Goal: Information Seeking & Learning: Get advice/opinions

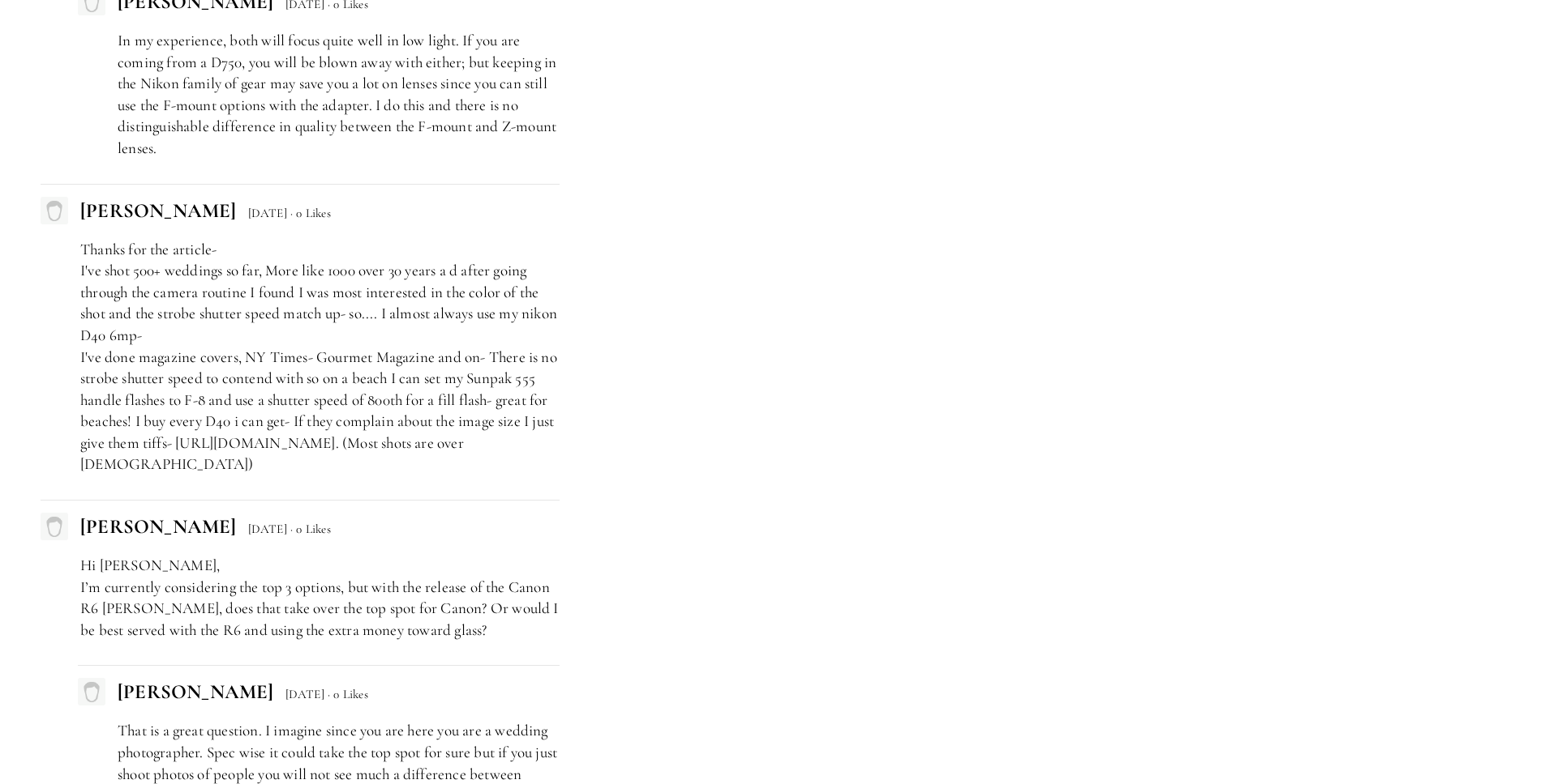
scroll to position [9248, 0]
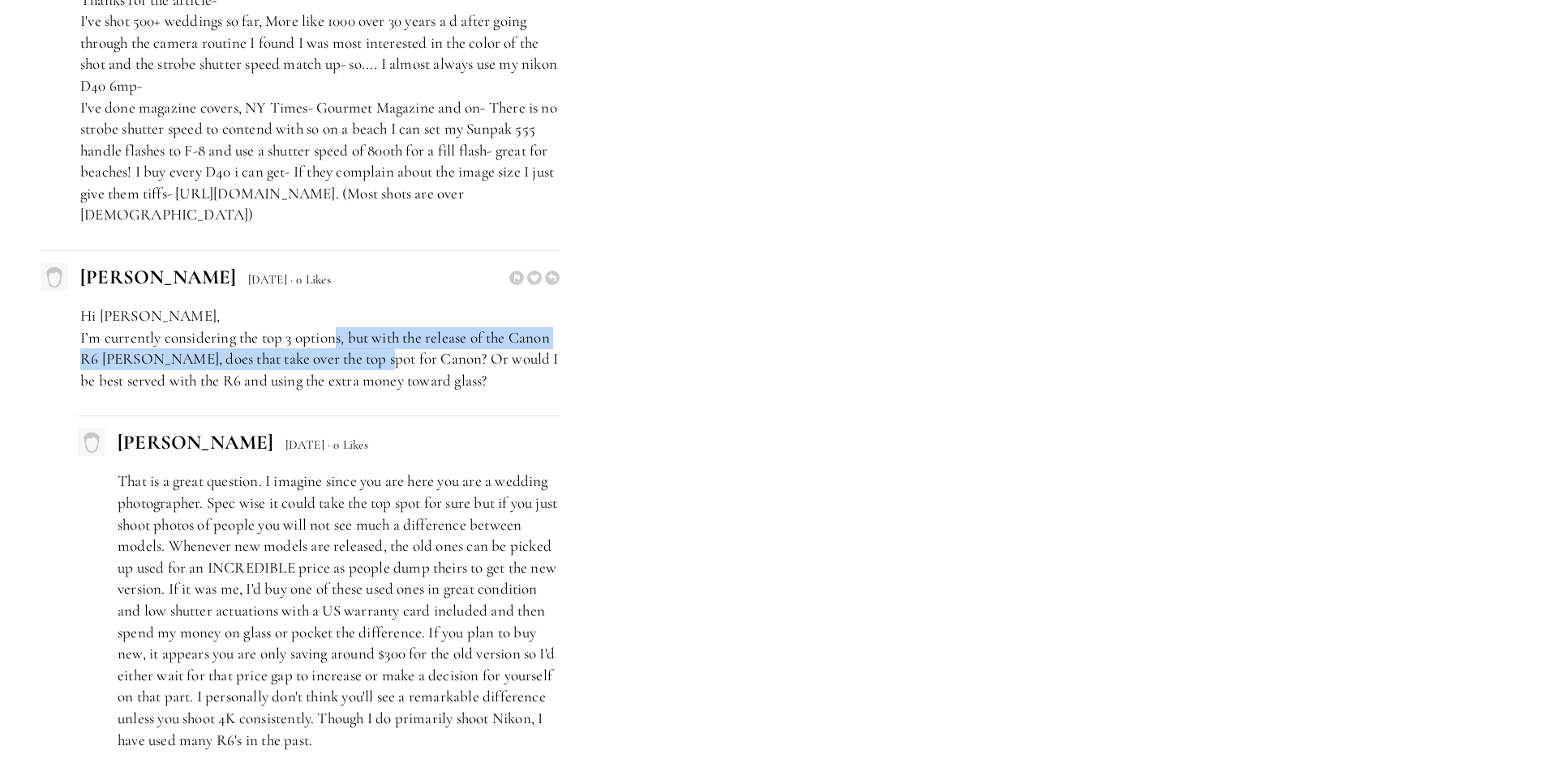
drag, startPoint x: 334, startPoint y: 316, endPoint x: 371, endPoint y: 327, distance: 38.6
click at [371, 327] on p "Hi [PERSON_NAME], I’m currently considering the top 3 options, but with the rel…" at bounding box center [320, 348] width 479 height 86
click at [371, 328] on p "Hi [PERSON_NAME], I’m currently considering the top 3 options, but with the rel…" at bounding box center [320, 348] width 479 height 86
drag, startPoint x: 174, startPoint y: 333, endPoint x: 372, endPoint y: 340, distance: 198.1
click at [372, 340] on p "Hi [PERSON_NAME], I’m currently considering the top 3 options, but with the rel…" at bounding box center [320, 348] width 479 height 86
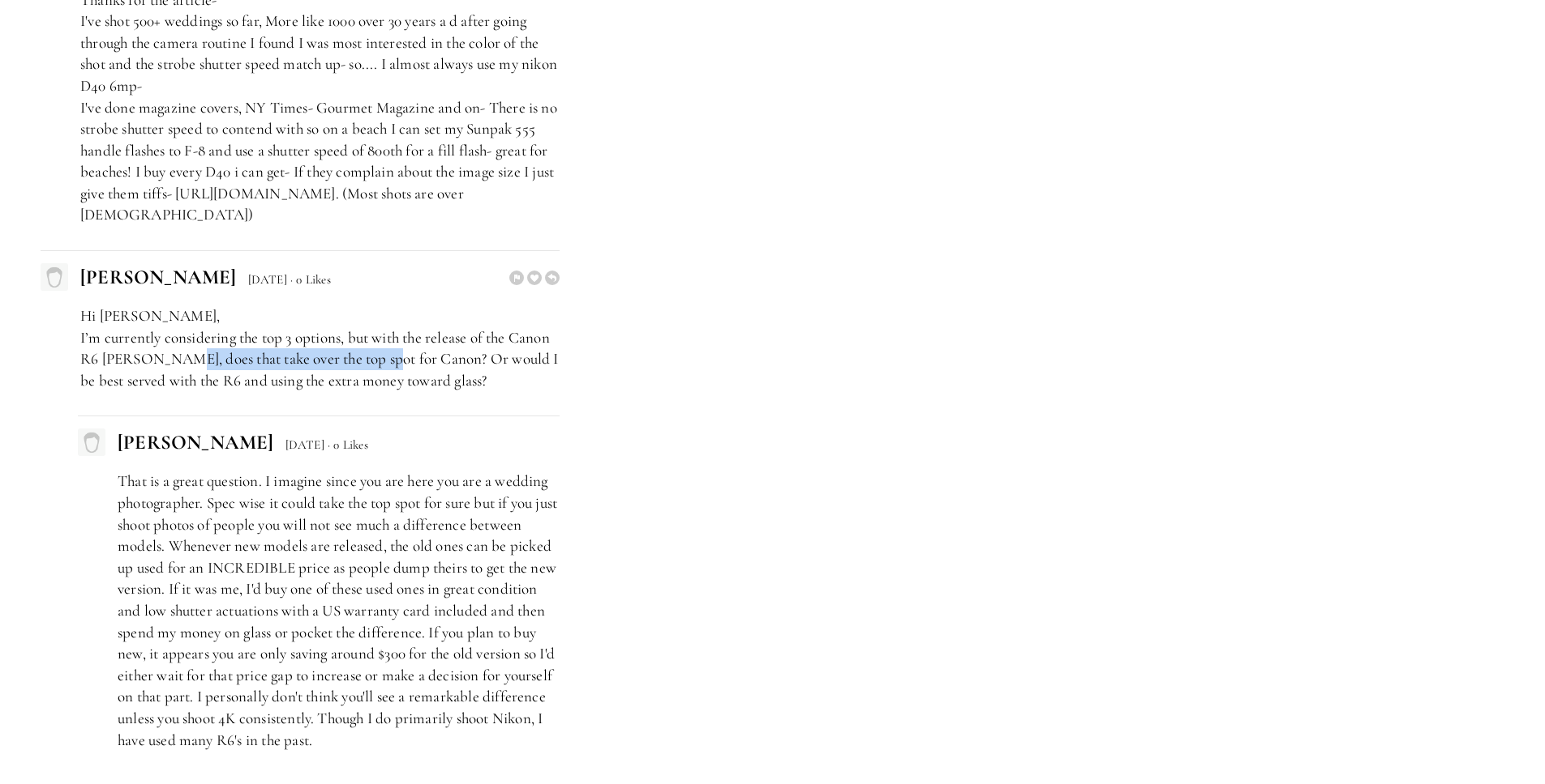
click at [372, 340] on p "Hi [PERSON_NAME], I’m currently considering the top 3 options, but with the rel…" at bounding box center [320, 348] width 479 height 86
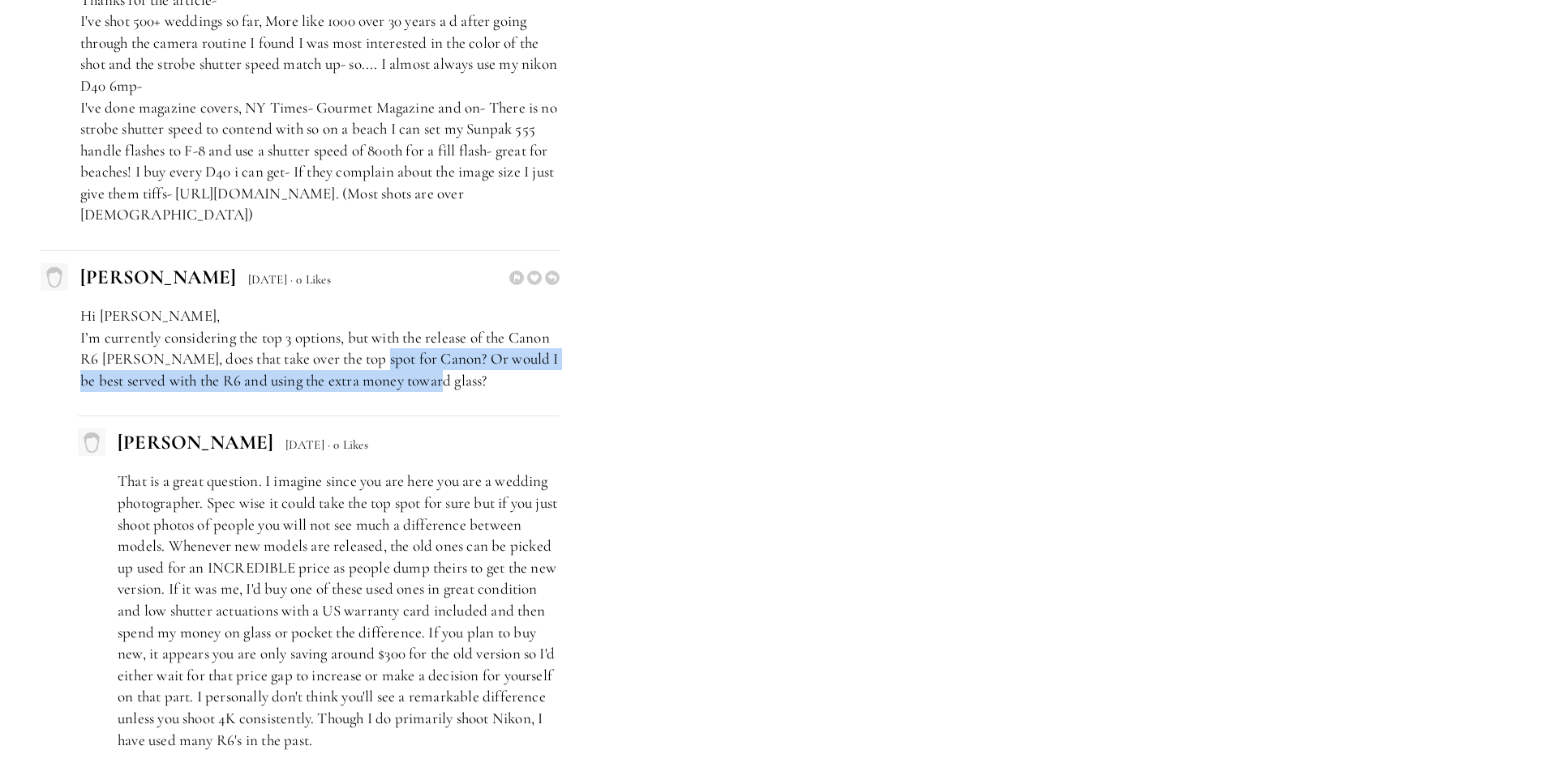
drag, startPoint x: 362, startPoint y: 333, endPoint x: 453, endPoint y: 345, distance: 91.8
click at [453, 345] on p "Hi [PERSON_NAME], I’m currently considering the top 3 options, but with the rel…" at bounding box center [320, 348] width 479 height 86
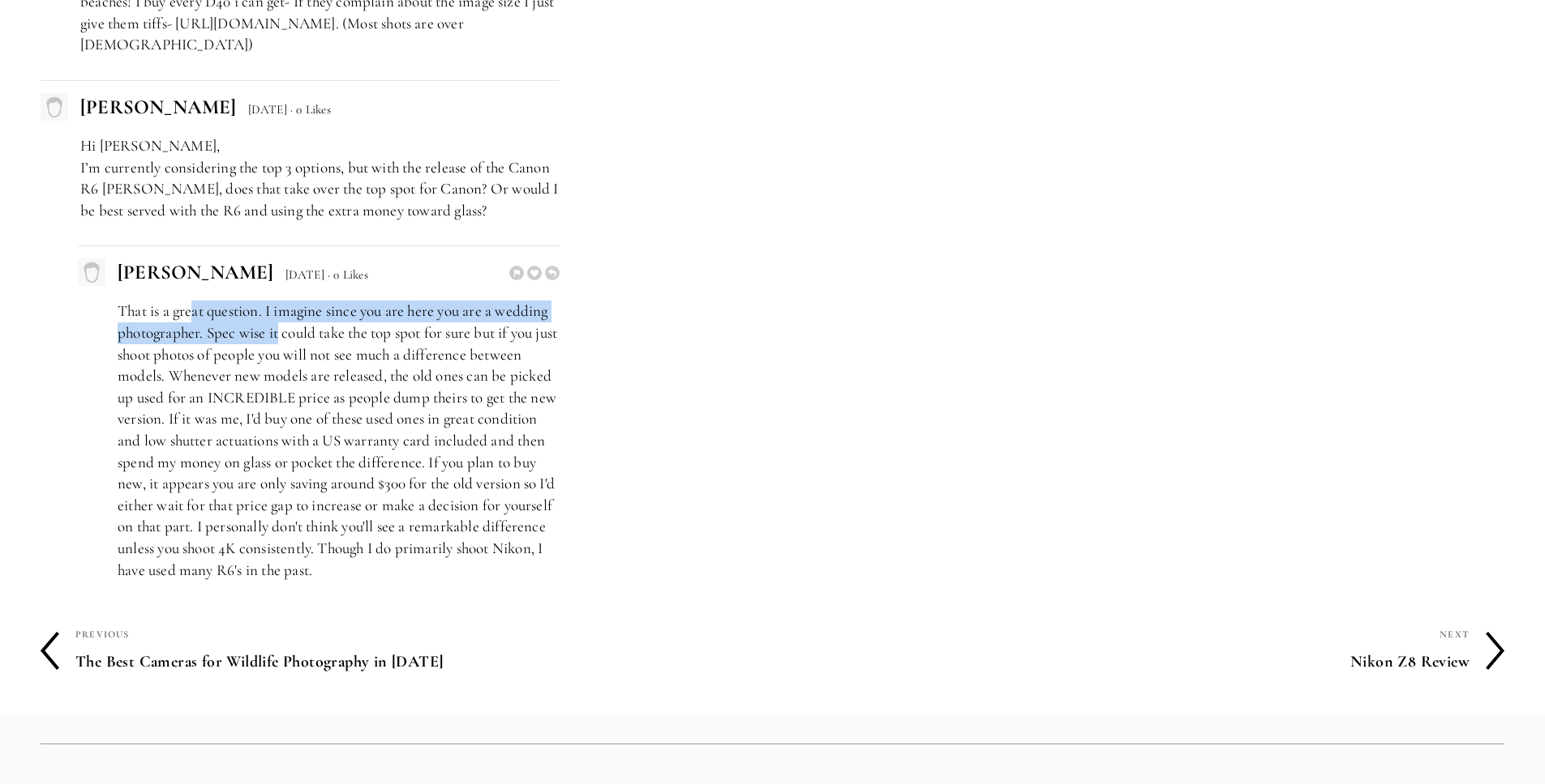
drag, startPoint x: 195, startPoint y: 287, endPoint x: 277, endPoint y: 297, distance: 82.6
click at [277, 300] on p "That is a great question. I imagine since you are here you are a wedding photog…" at bounding box center [338, 440] width 442 height 280
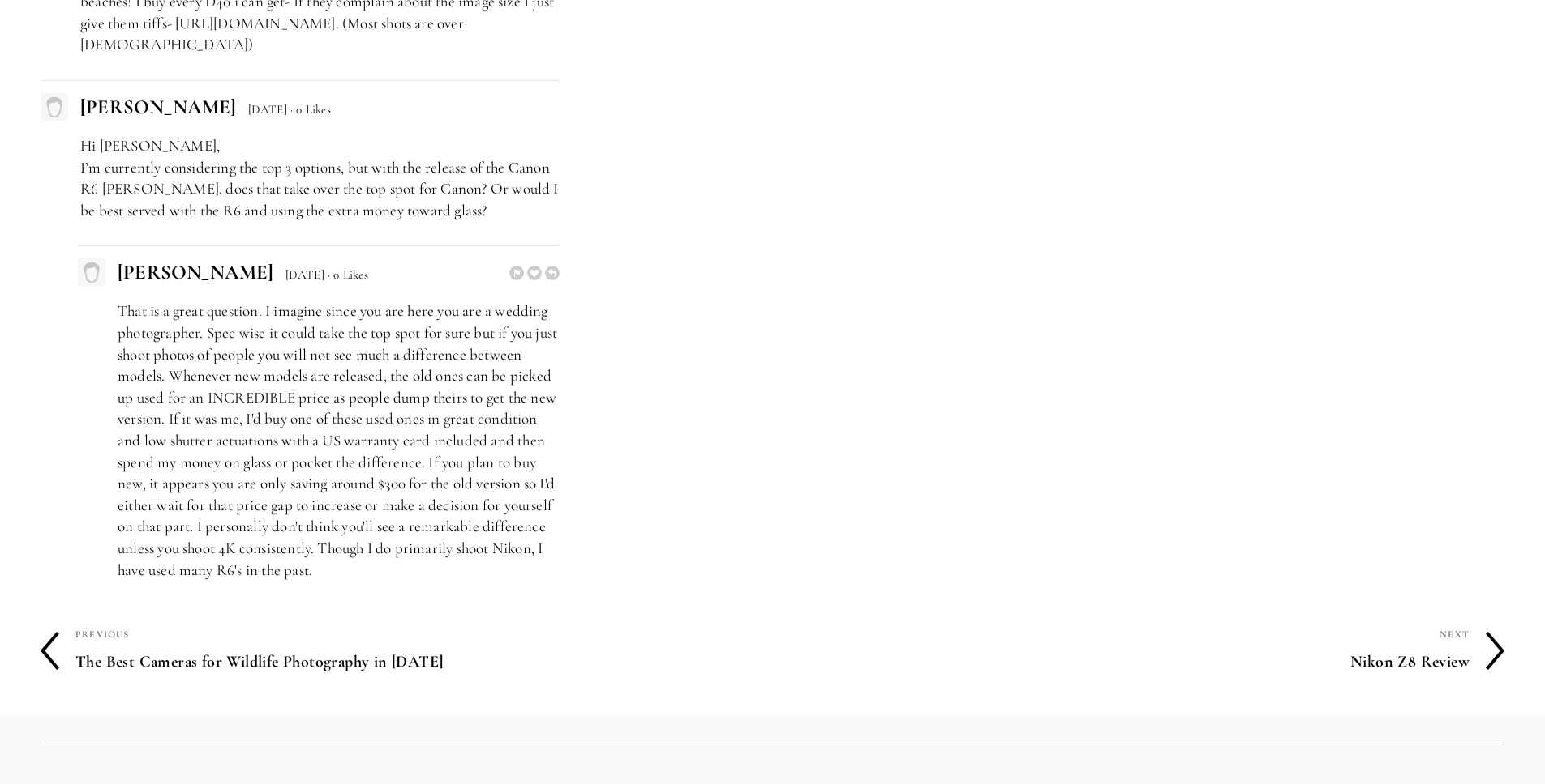
drag, startPoint x: 142, startPoint y: 330, endPoint x: 193, endPoint y: 339, distance: 51.8
click at [193, 339] on p "That is a great question. I imagine since you are here you are a wedding photog…" at bounding box center [338, 440] width 442 height 280
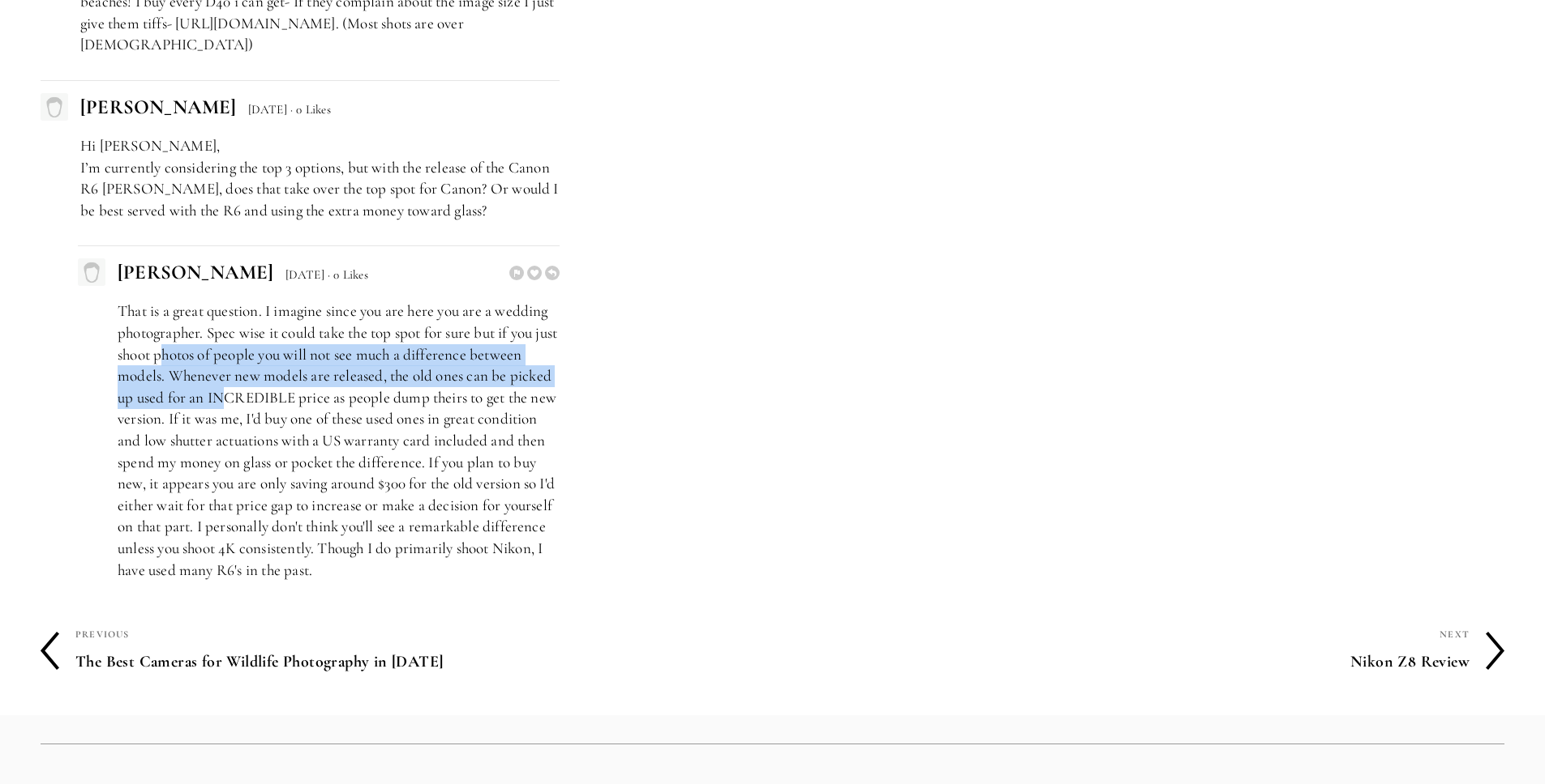
drag, startPoint x: 200, startPoint y: 333, endPoint x: 225, endPoint y: 360, distance: 36.8
click at [225, 360] on p "That is a great question. I imagine since you are here you are a wedding photog…" at bounding box center [338, 440] width 442 height 280
click at [205, 380] on p "That is a great question. I imagine since you are here you are a wedding photog…" at bounding box center [338, 440] width 442 height 280
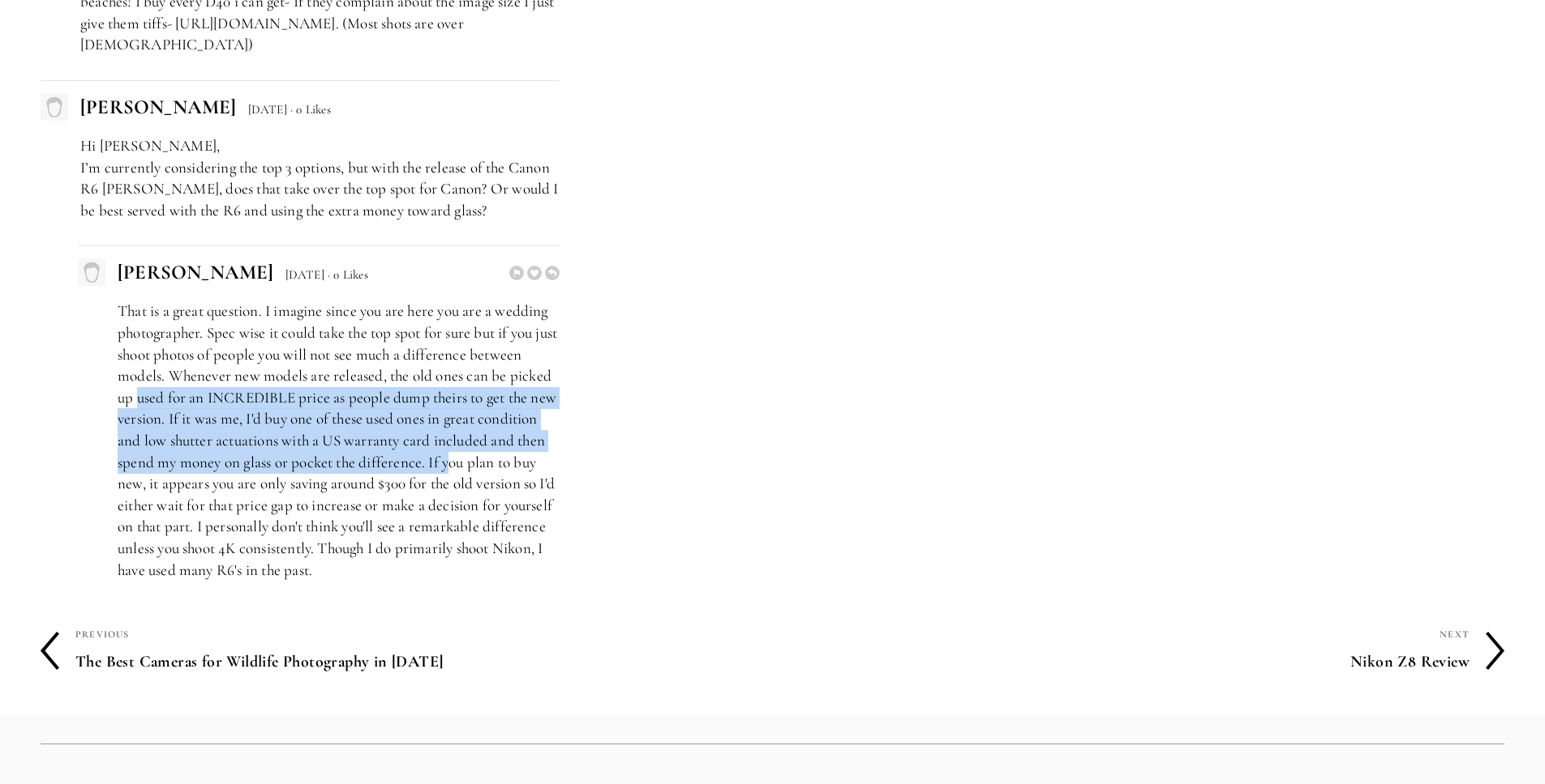
drag, startPoint x: 138, startPoint y: 370, endPoint x: 507, endPoint y: 439, distance: 375.4
click at [507, 439] on p "That is a great question. I imagine since you are here you are a wedding photog…" at bounding box center [338, 440] width 442 height 280
click at [509, 439] on p "That is a great question. I imagine since you are here you are a wedding photog…" at bounding box center [338, 440] width 442 height 280
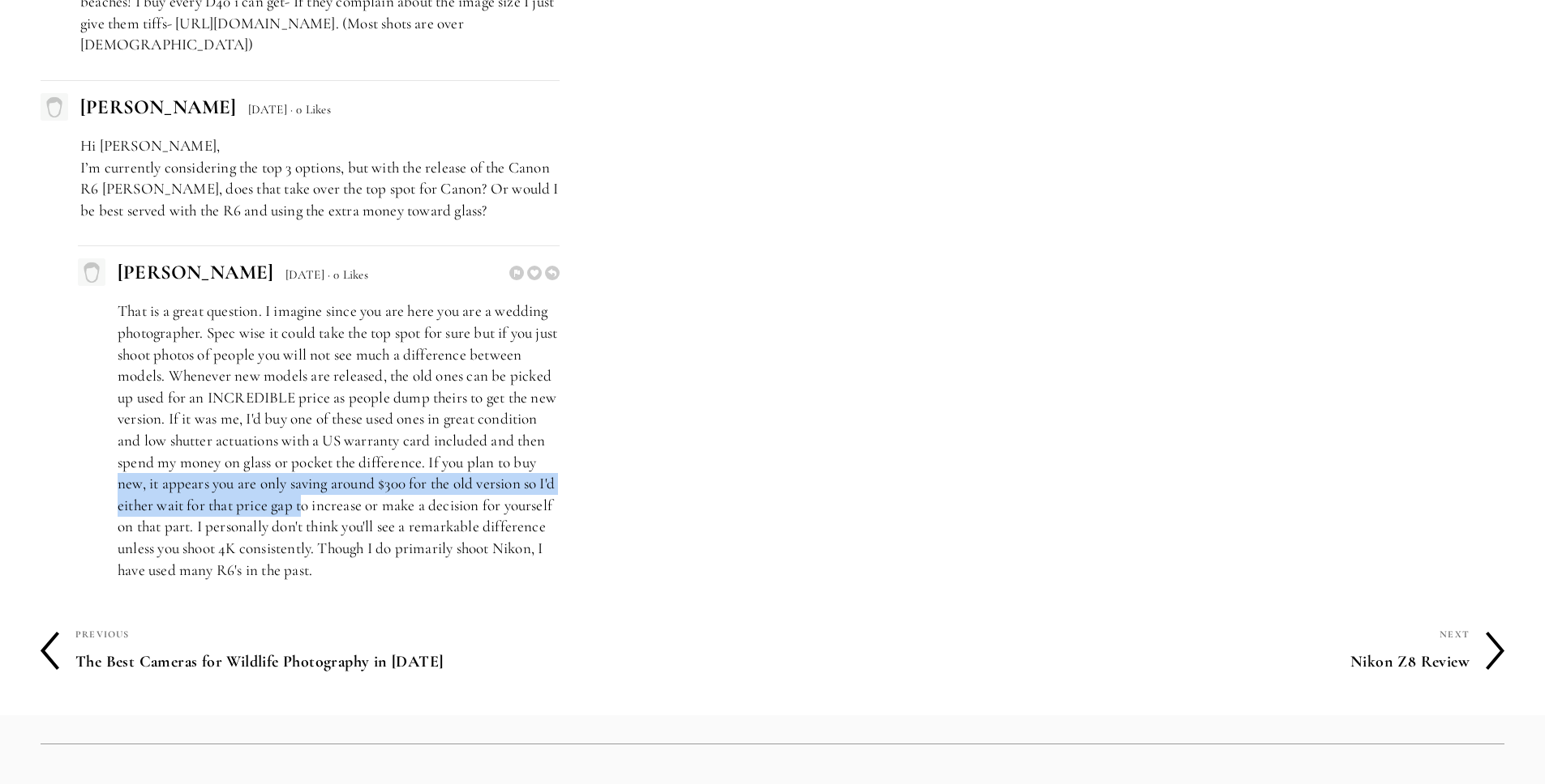
drag, startPoint x: 227, startPoint y: 463, endPoint x: 390, endPoint y: 478, distance: 163.7
click at [390, 478] on p "That is a great question. I imagine since you are here you are a wedding photog…" at bounding box center [338, 440] width 442 height 280
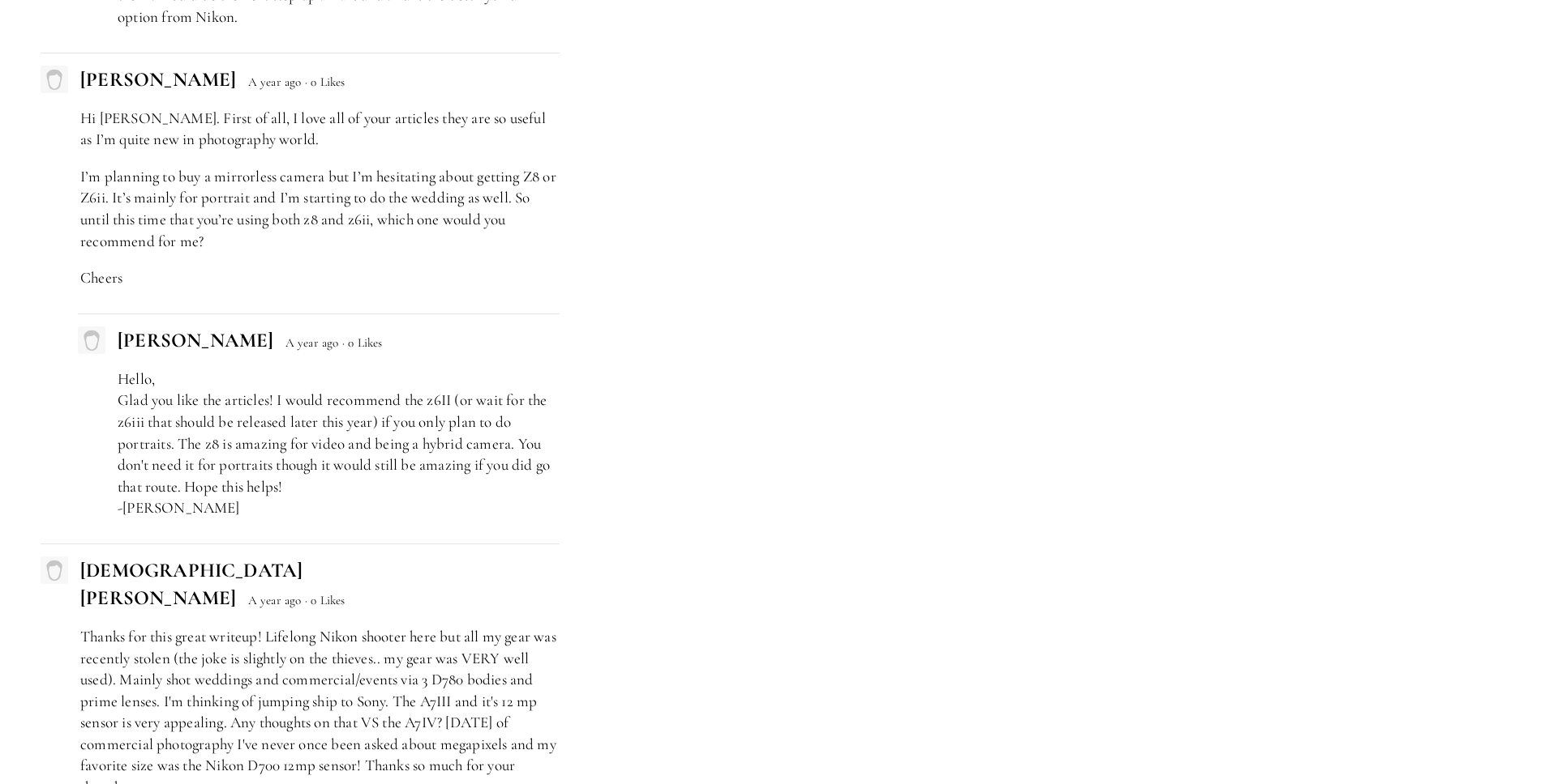
scroll to position [7699, 0]
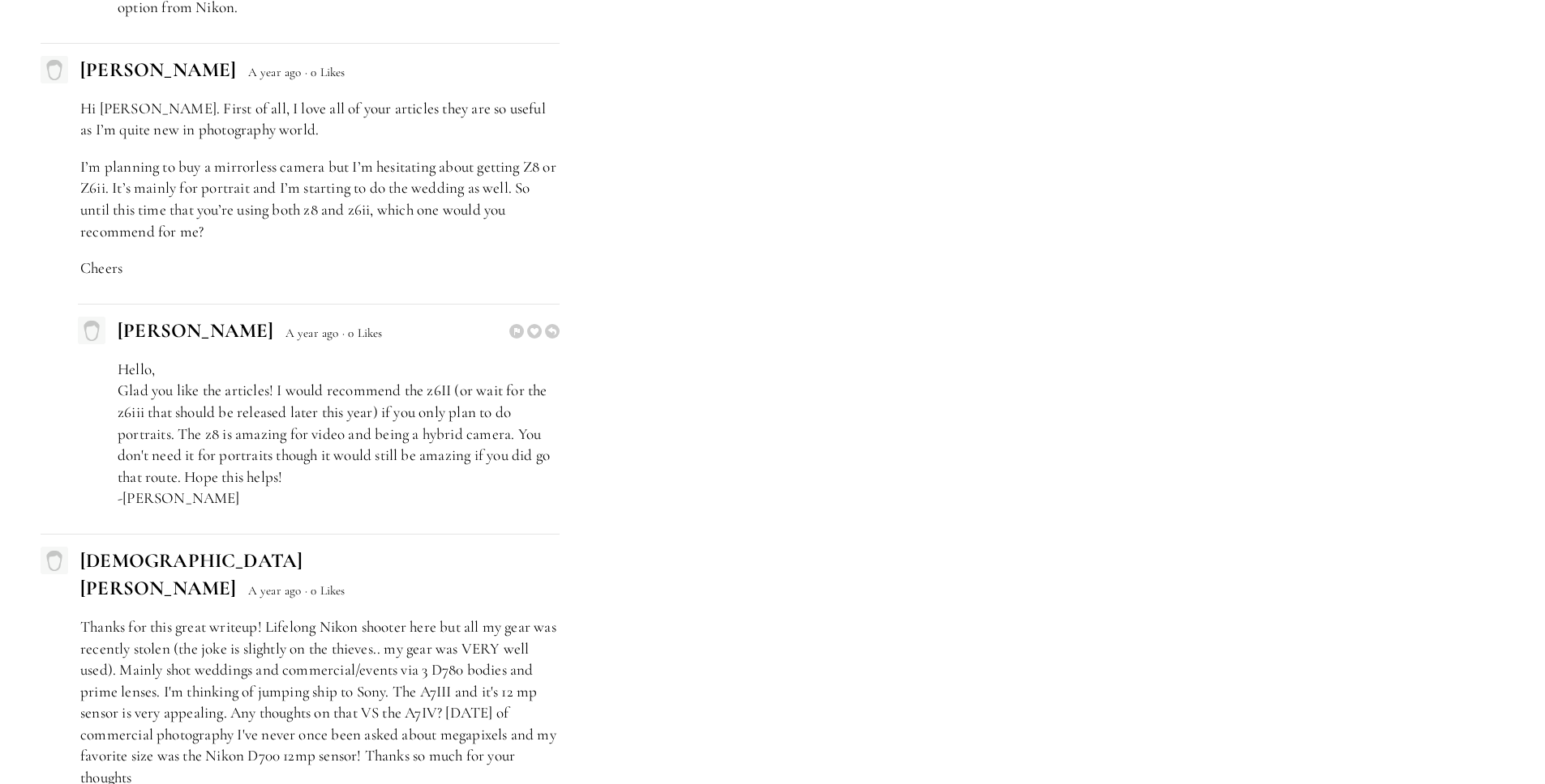
drag, startPoint x: 268, startPoint y: 383, endPoint x: 341, endPoint y: 402, distance: 75.4
click at [341, 402] on p "Hello, Glad you like the articles! I would recommend the z6II (or wait for the …" at bounding box center [338, 435] width 442 height 151
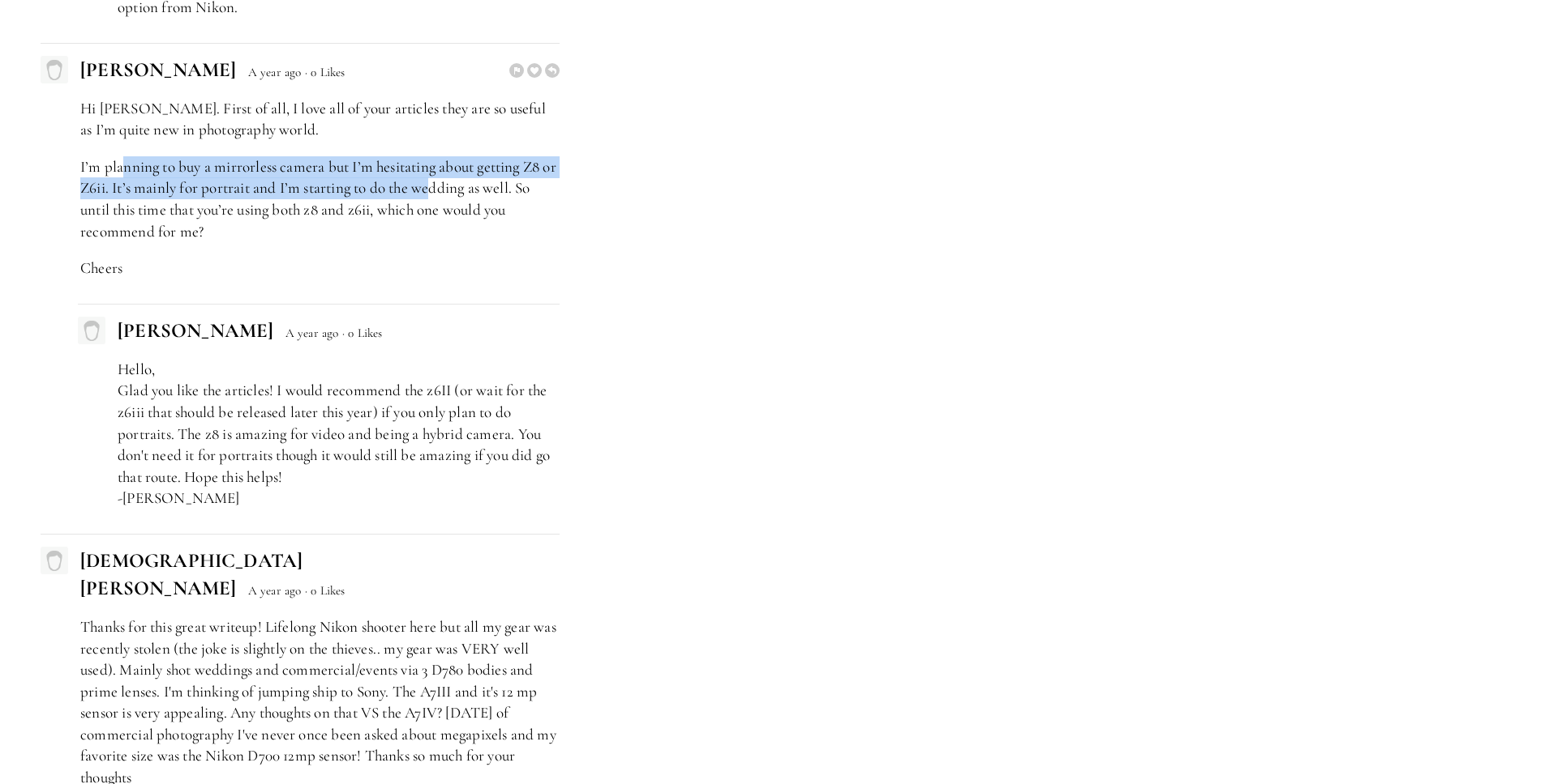
drag, startPoint x: 120, startPoint y: 163, endPoint x: 452, endPoint y: 180, distance: 332.4
click at [452, 180] on p "I’m planning to buy a mirrorless camera but I’m hesitating about getting Z8 or …" at bounding box center [320, 199] width 479 height 86
click at [362, 189] on p "I’m planning to buy a mirrorless camera but I’m hesitating about getting Z8 or …" at bounding box center [320, 199] width 479 height 86
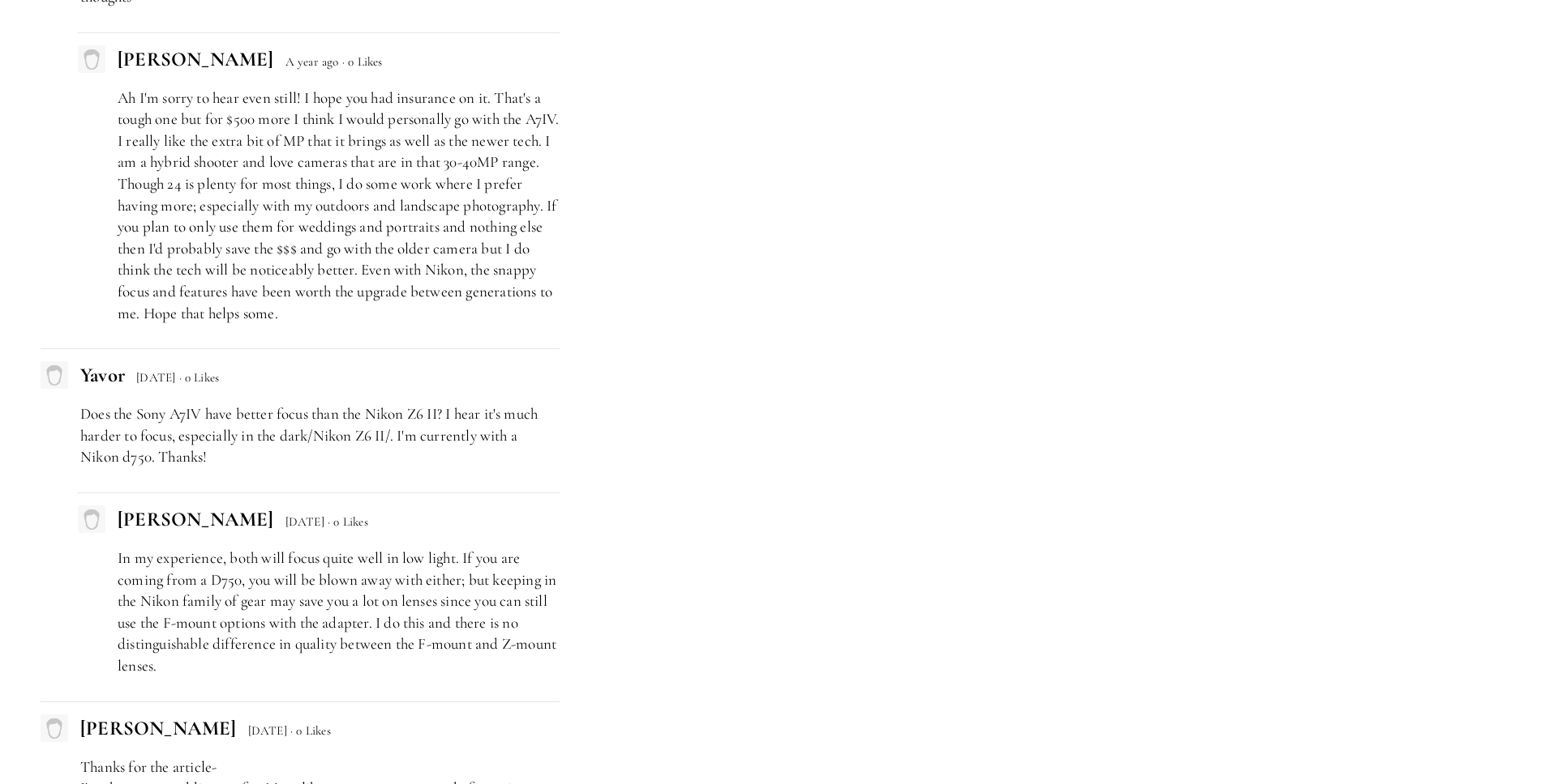
scroll to position [8547, 0]
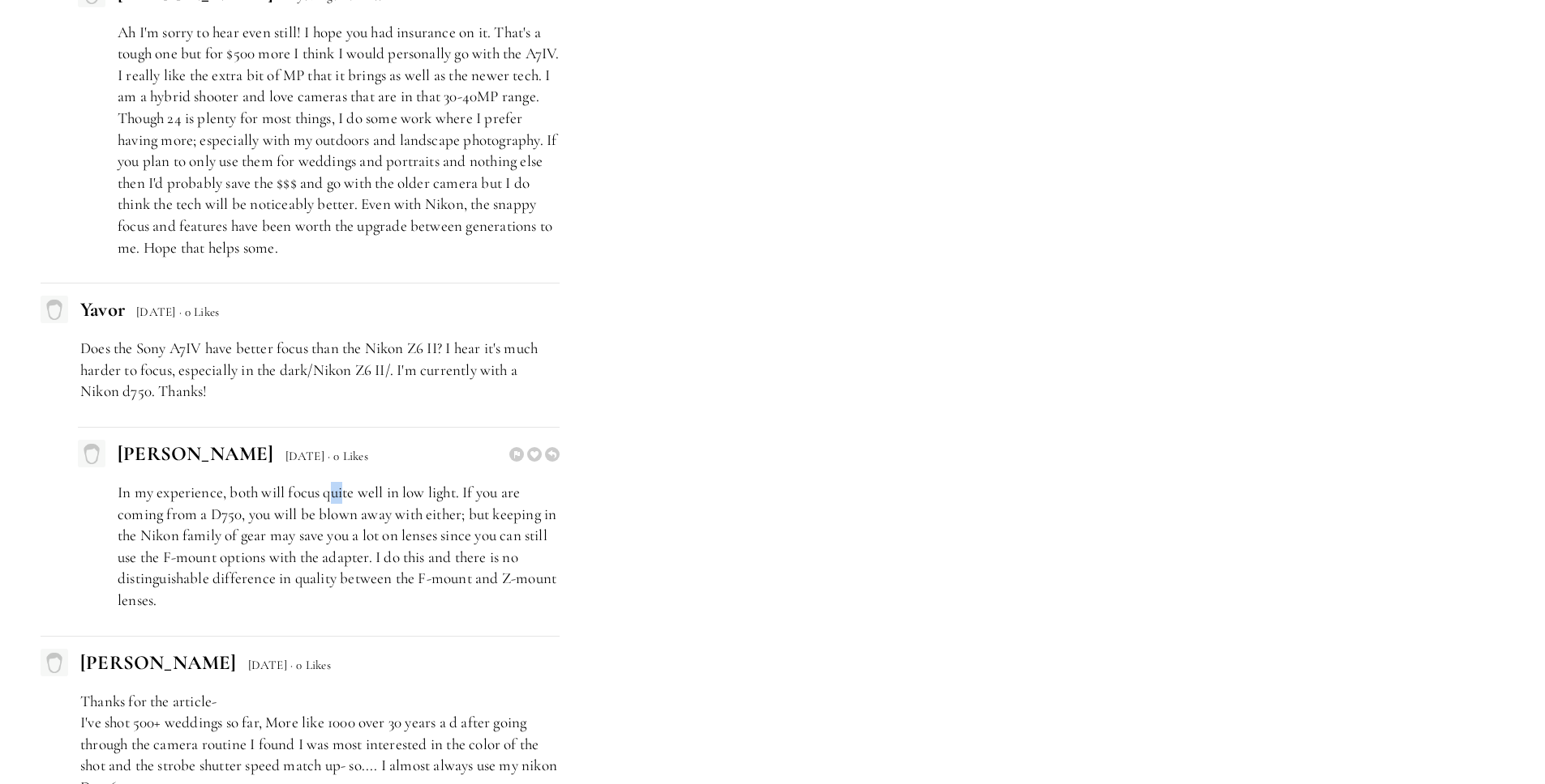
drag, startPoint x: 330, startPoint y: 463, endPoint x: 346, endPoint y: 465, distance: 16.1
click at [346, 482] on p "In my experience, both will focus quite well in low light. If you are coming fr…" at bounding box center [338, 546] width 442 height 130
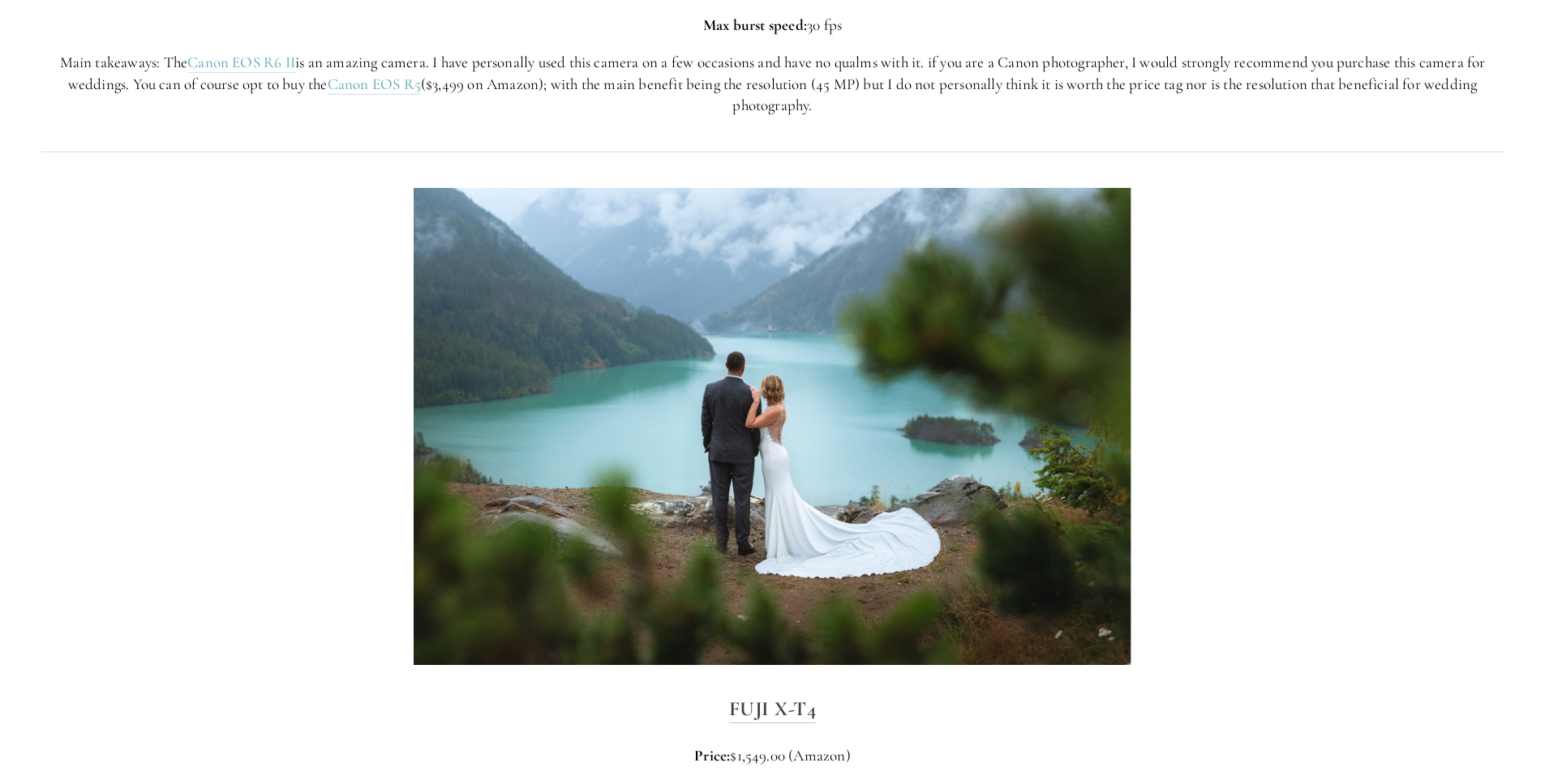
scroll to position [4519, 0]
